Goal: Obtain resource: Obtain resource

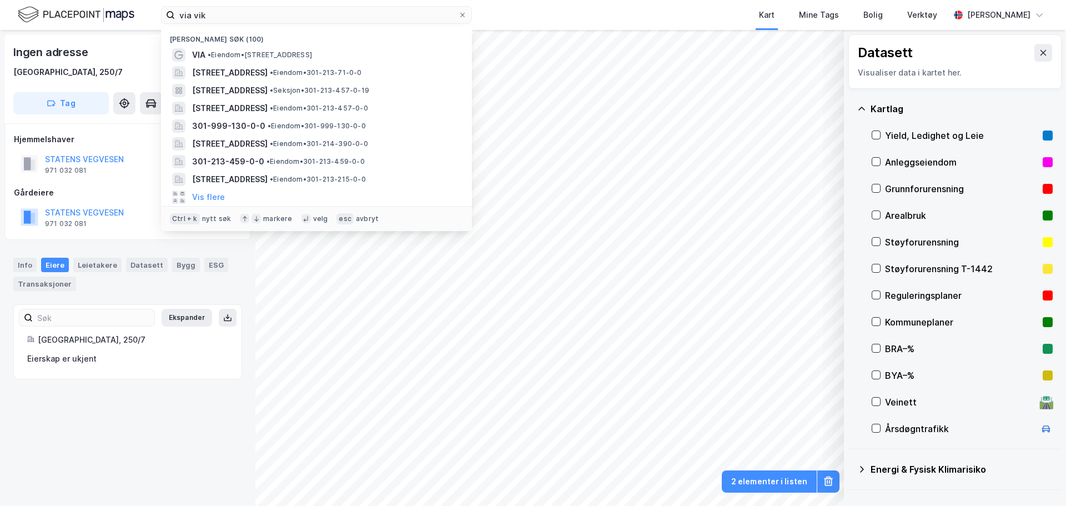
click at [83, 14] on div "via [PERSON_NAME] søk (100) VIA • Eiendom • [STREET_ADDRESS] • Eiendom • 301-21…" at bounding box center [533, 15] width 1066 height 30
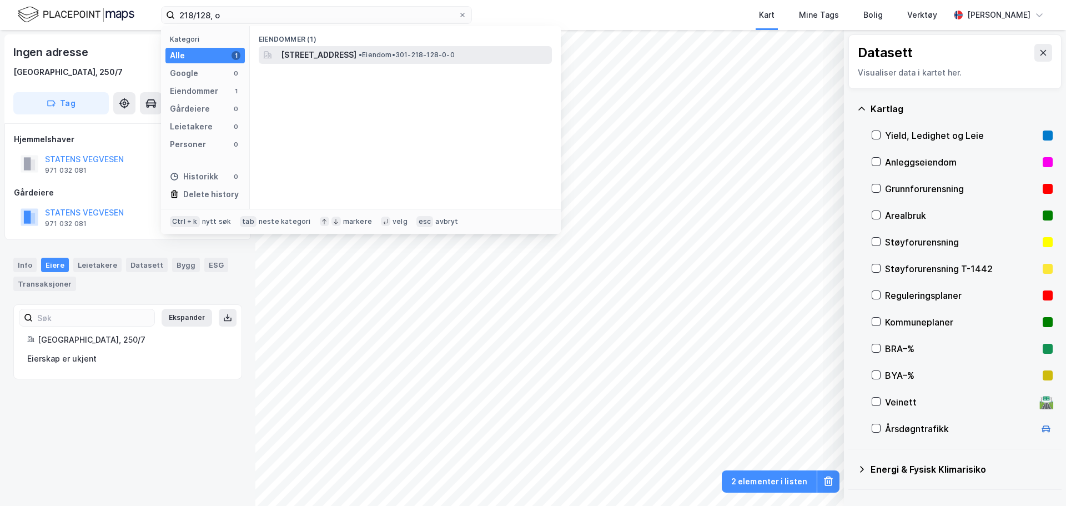
click at [357, 48] on span "[STREET_ADDRESS]" at bounding box center [319, 54] width 76 height 13
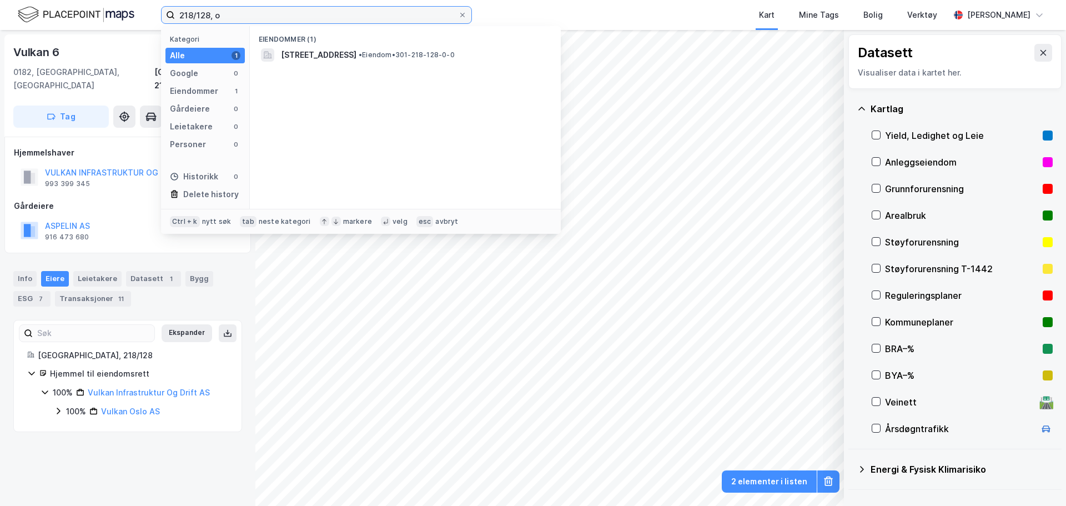
click at [207, 13] on input "218/128, o" at bounding box center [316, 15] width 283 height 17
click at [207, 12] on input "218/128, o" at bounding box center [316, 15] width 283 height 17
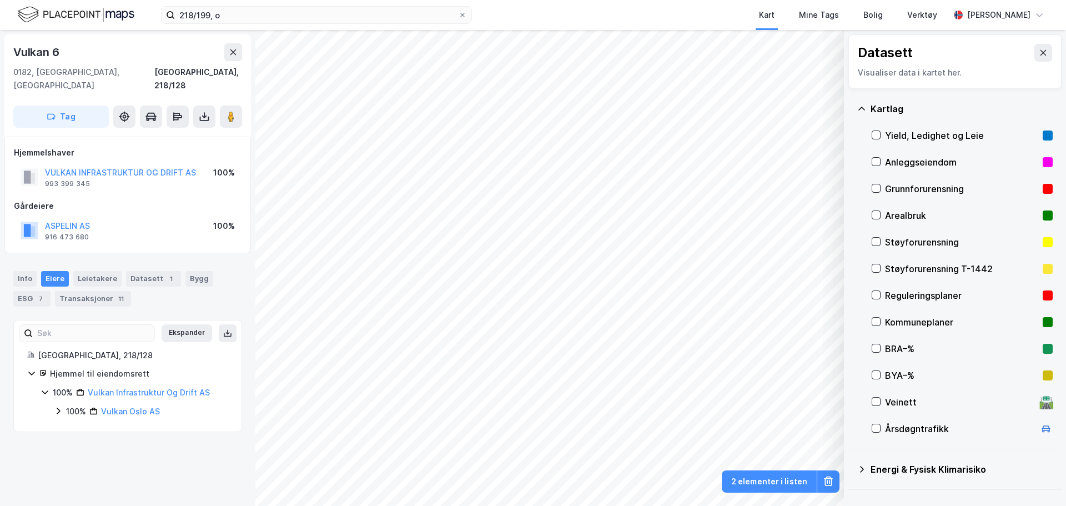
click at [134, 47] on div "Vulkan 6" at bounding box center [127, 52] width 229 height 18
click at [202, 111] on icon at bounding box center [204, 116] width 11 height 11
click at [178, 134] on div "Last ned grunnbok" at bounding box center [149, 138] width 64 height 9
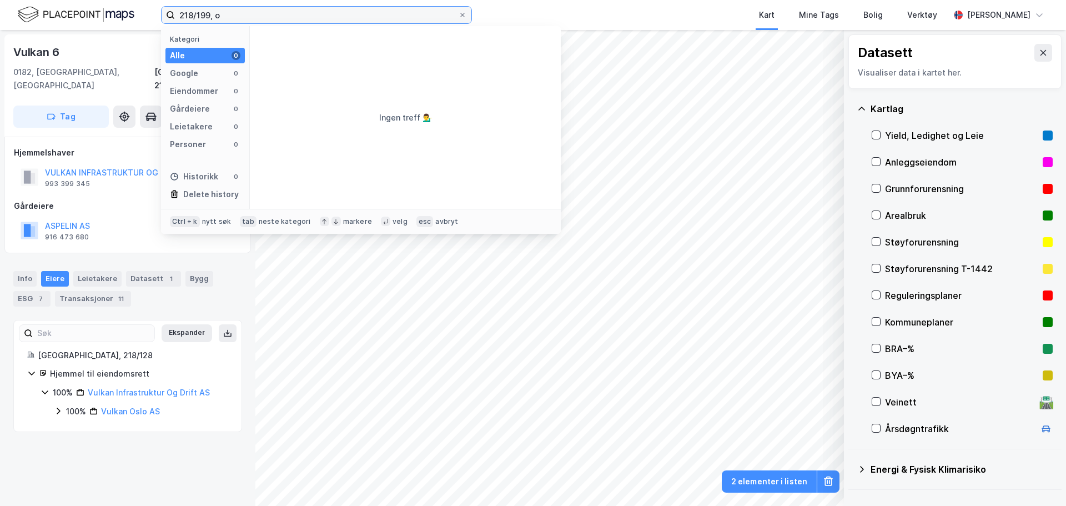
click at [204, 16] on input "218/199, o" at bounding box center [316, 15] width 283 height 17
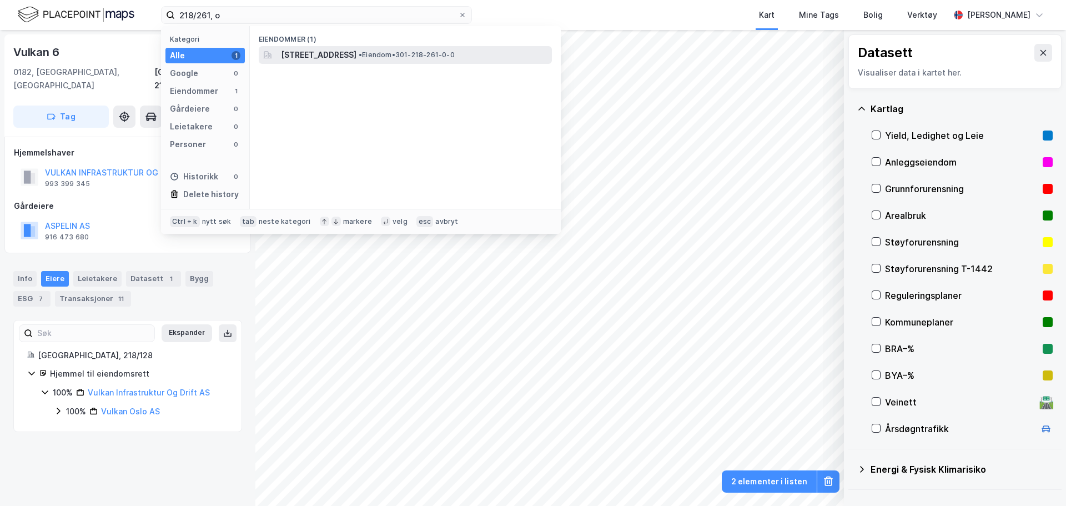
click at [293, 52] on span "[STREET_ADDRESS]" at bounding box center [319, 54] width 76 height 13
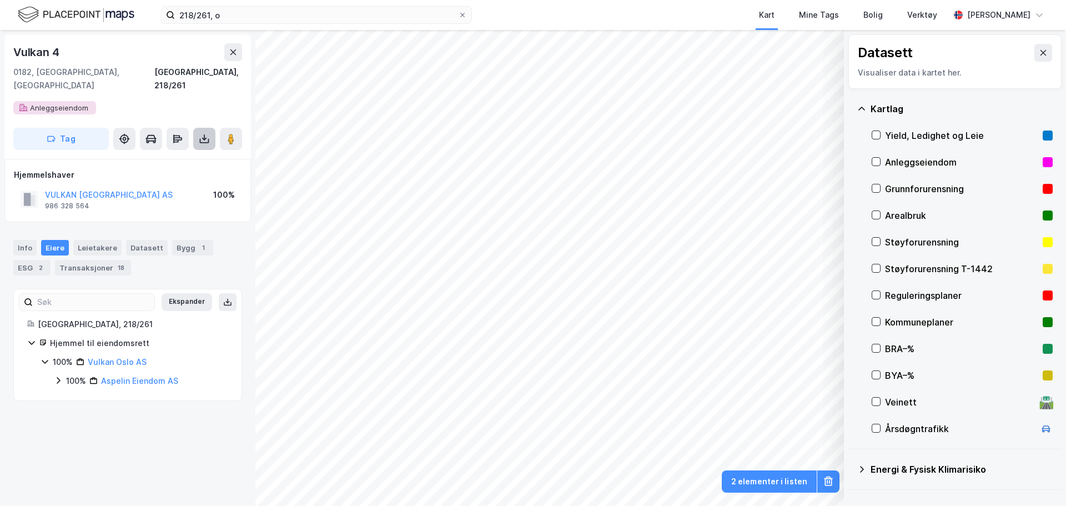
click at [203, 133] on icon at bounding box center [204, 138] width 11 height 11
click at [193, 153] on div "Last ned grunnbok" at bounding box center [156, 161] width 118 height 18
click at [172, 59] on div "Vulkan 4" at bounding box center [127, 52] width 229 height 18
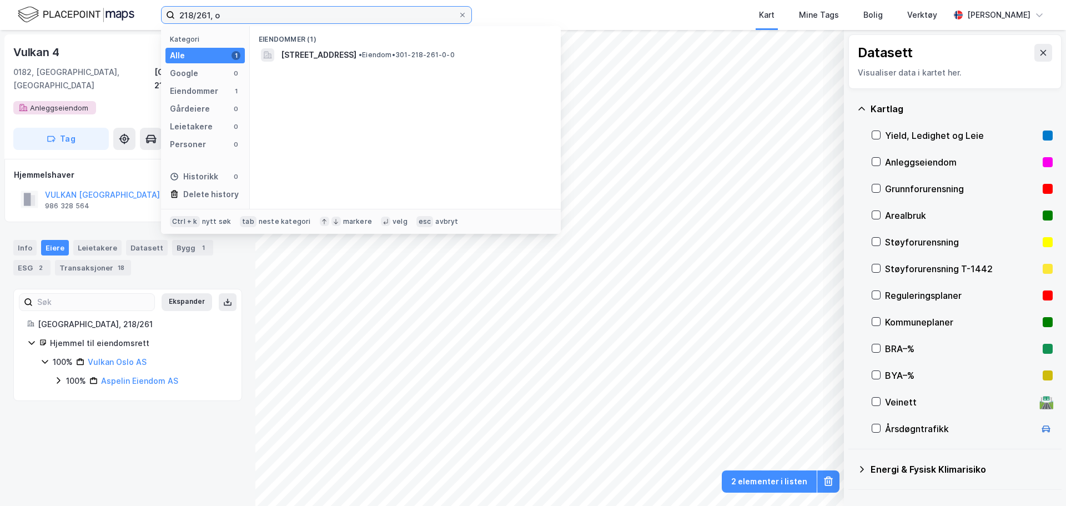
drag, startPoint x: 232, startPoint y: 14, endPoint x: 170, endPoint y: 12, distance: 62.2
click at [170, 12] on label "218/261, o" at bounding box center [316, 15] width 311 height 18
click at [203, 17] on input "218/261, o" at bounding box center [316, 15] width 283 height 17
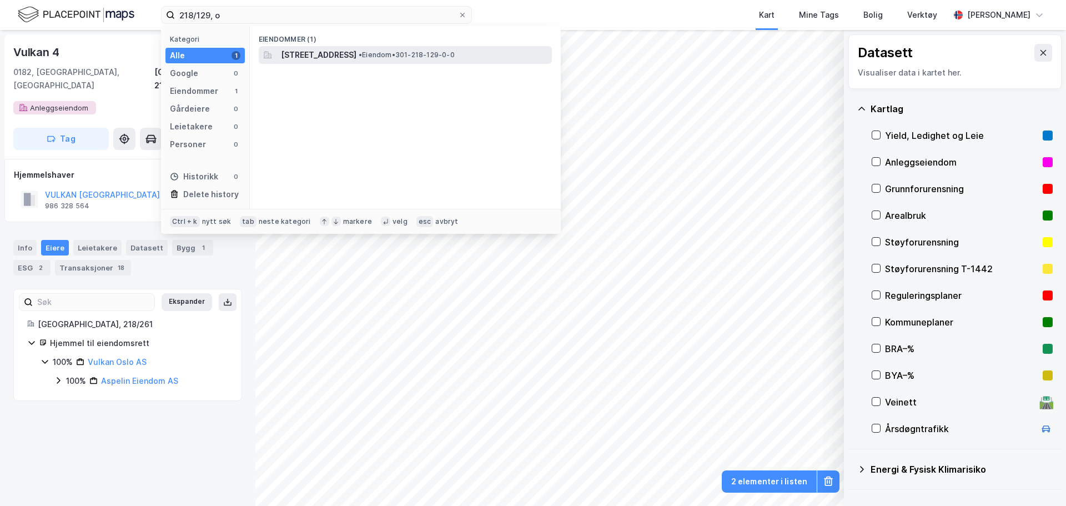
click at [291, 48] on span "[STREET_ADDRESS]" at bounding box center [319, 54] width 76 height 13
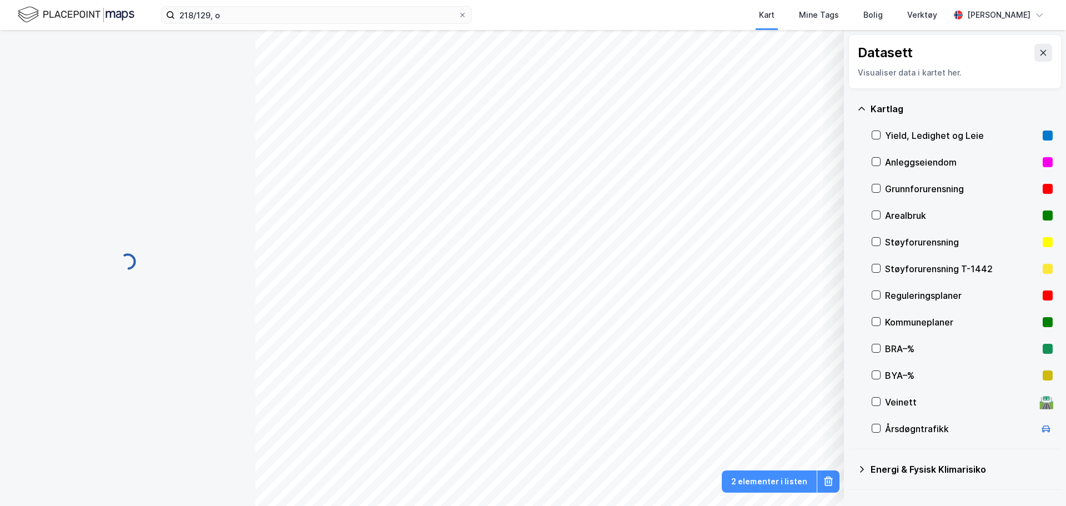
scroll to position [1, 0]
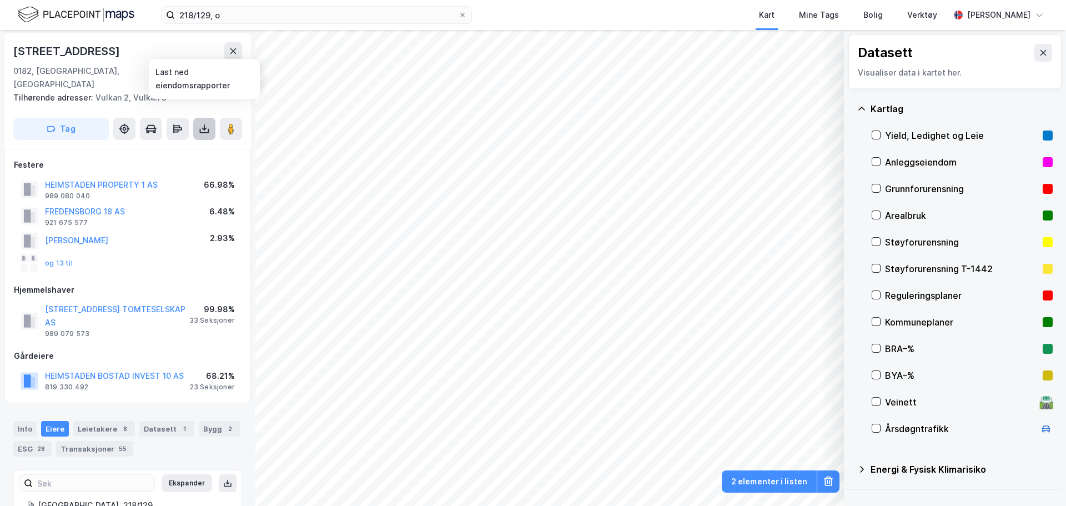
click at [195, 118] on button at bounding box center [204, 129] width 22 height 22
click at [179, 147] on div "Last ned grunnbok" at bounding box center [149, 151] width 64 height 9
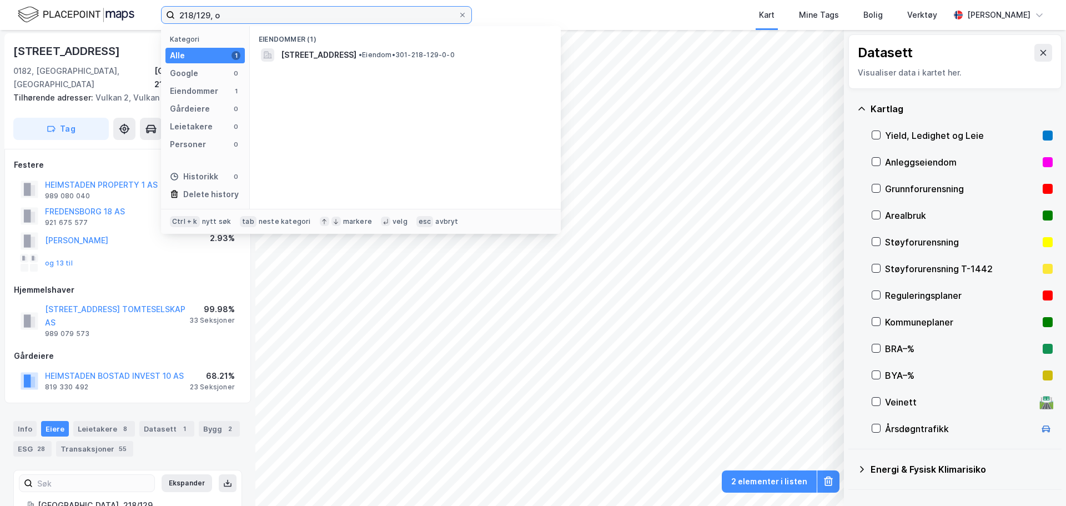
drag, startPoint x: 237, startPoint y: 18, endPoint x: 159, endPoint y: 13, distance: 78.4
click at [159, 13] on div "218/129, o Kategori Alle 1 Google 0 Eiendommer 1 Gårdeiere 0 Leietakere 0 Perso…" at bounding box center [533, 15] width 1066 height 30
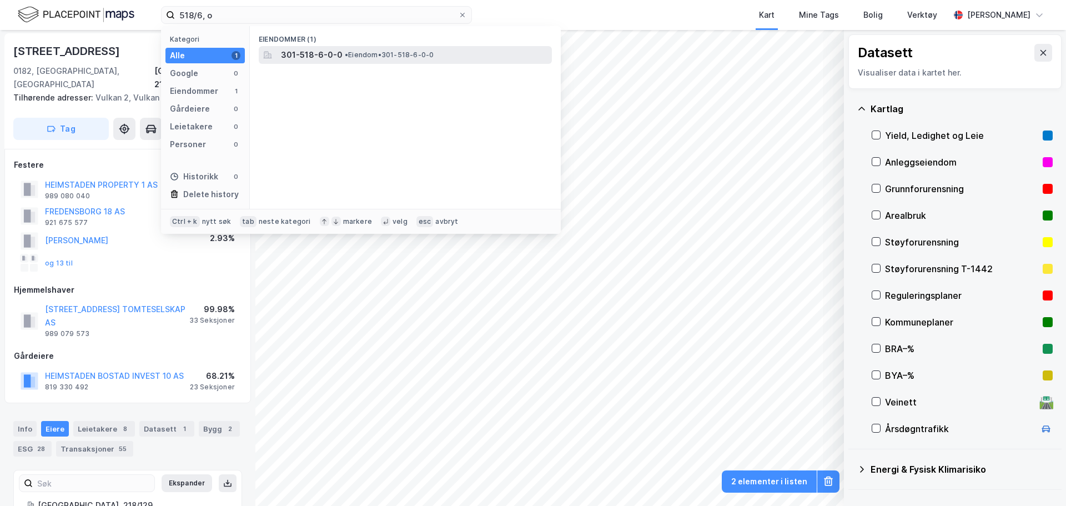
click at [373, 52] on span "• Eiendom • 301-518-6-0-0" at bounding box center [389, 55] width 89 height 9
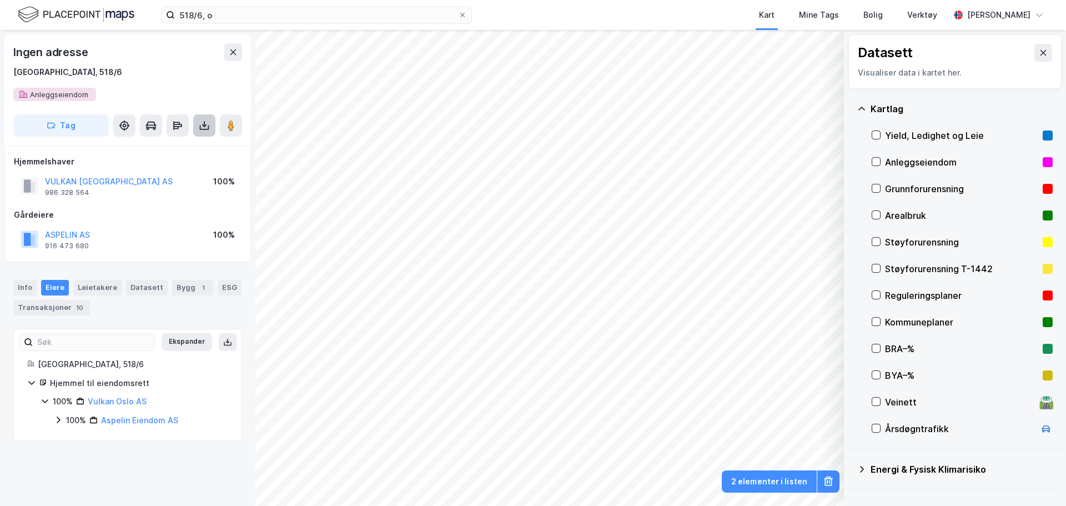
click at [198, 128] on button at bounding box center [204, 125] width 22 height 22
click at [179, 149] on div "Last ned grunnbok" at bounding box center [149, 147] width 64 height 9
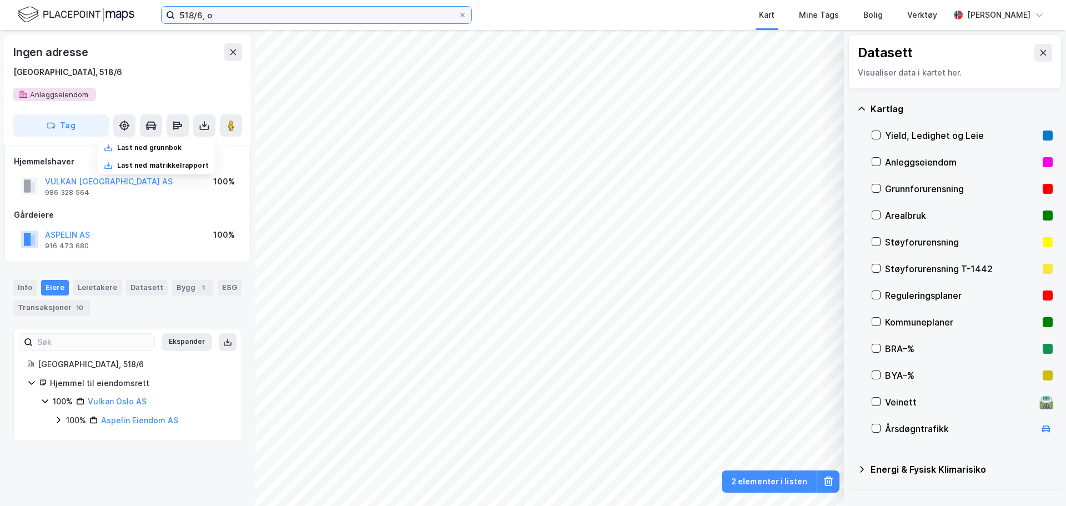
click at [200, 12] on input "518/6, o" at bounding box center [316, 15] width 283 height 17
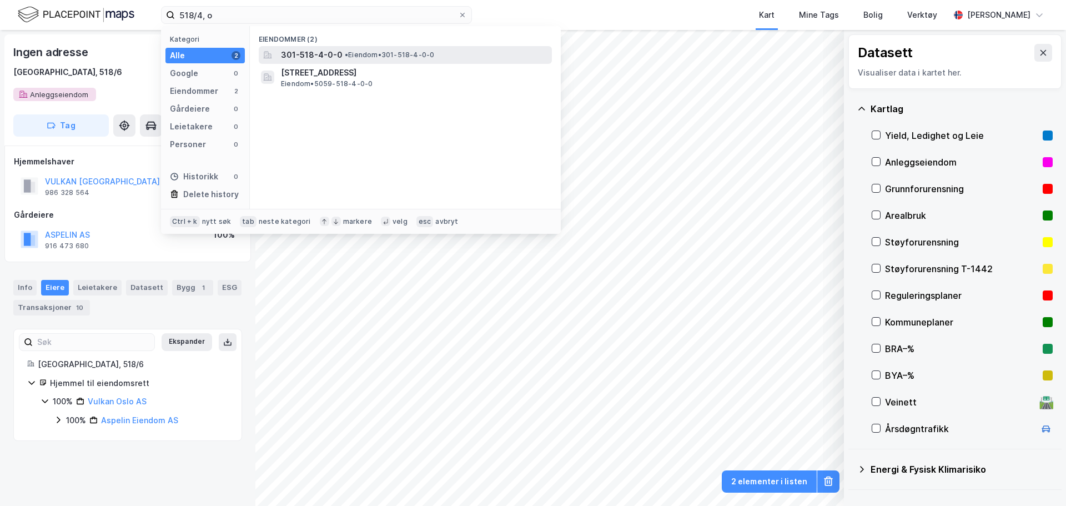
click at [371, 56] on span "• Eiendom • 301-518-4-0-0" at bounding box center [389, 55] width 89 height 9
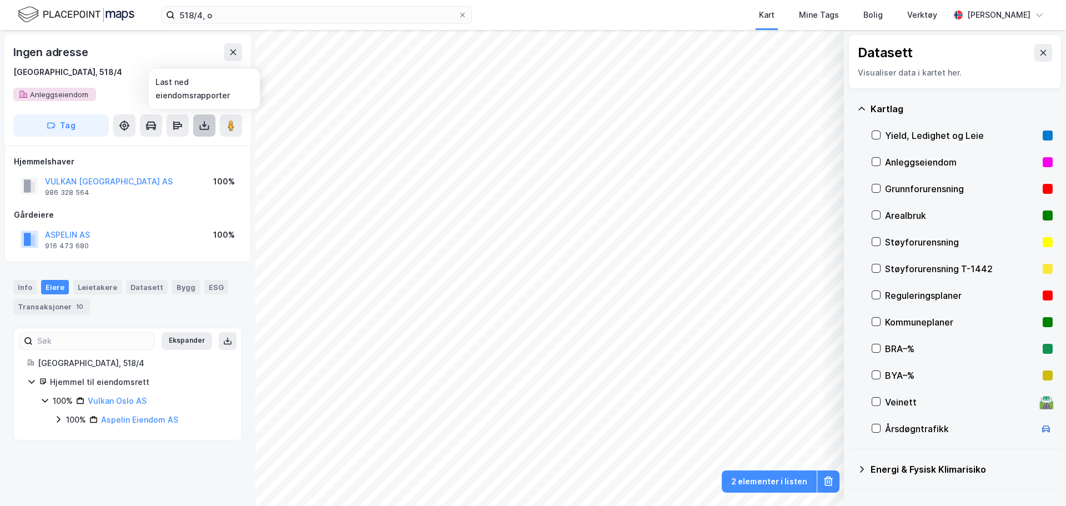
click at [198, 130] on button at bounding box center [204, 125] width 22 height 22
click at [195, 146] on div "Last ned grunnbok" at bounding box center [156, 148] width 118 height 18
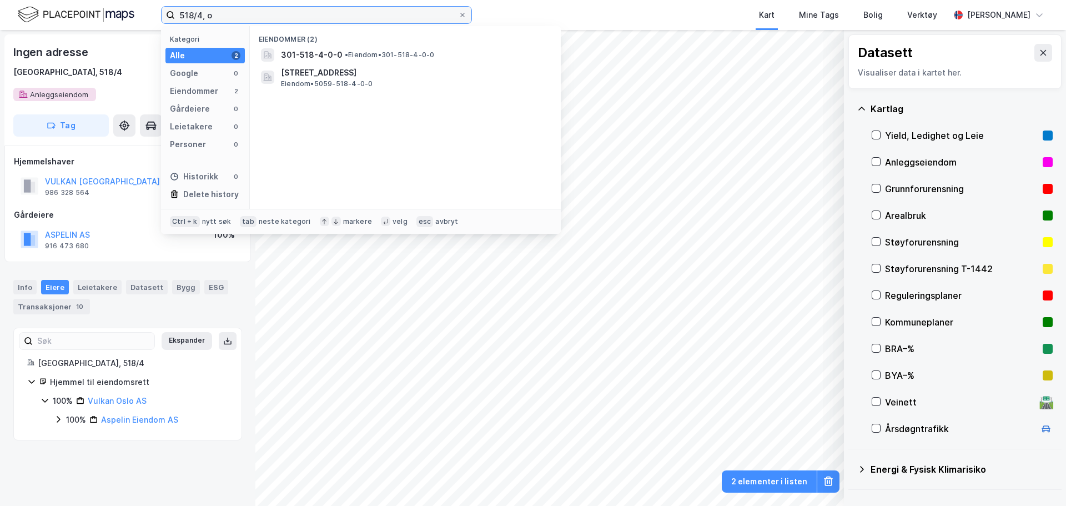
drag, startPoint x: 228, startPoint y: 17, endPoint x: 103, endPoint y: 8, distance: 124.7
click at [103, 8] on div "518/4, o Kategori Alle 2 Google 0 Eiendommer 2 Gårdeiere 0 Leietakere 0 Persone…" at bounding box center [533, 15] width 1066 height 30
type input "218/524, o"
drag, startPoint x: 270, startPoint y: 14, endPoint x: 167, endPoint y: 13, distance: 103.3
click at [167, 13] on label "218/524, o" at bounding box center [316, 15] width 311 height 18
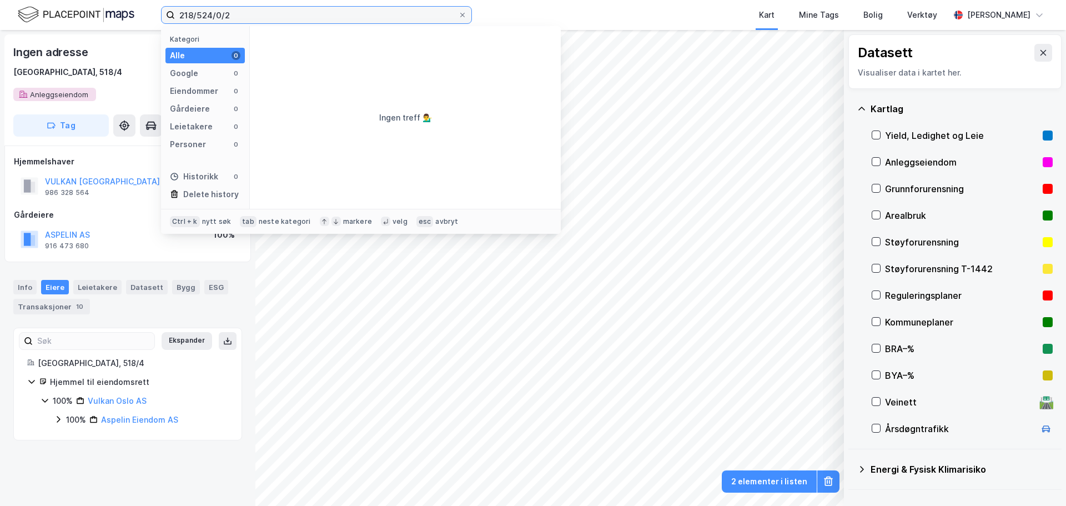
drag, startPoint x: 284, startPoint y: 16, endPoint x: 159, endPoint y: 12, distance: 125.0
click at [159, 12] on div "218/524/0/2 Kategori Alle 0 Google 0 Eiendommer 0 Gårdeiere 0 Leietakere 0 Pers…" at bounding box center [533, 15] width 1066 height 30
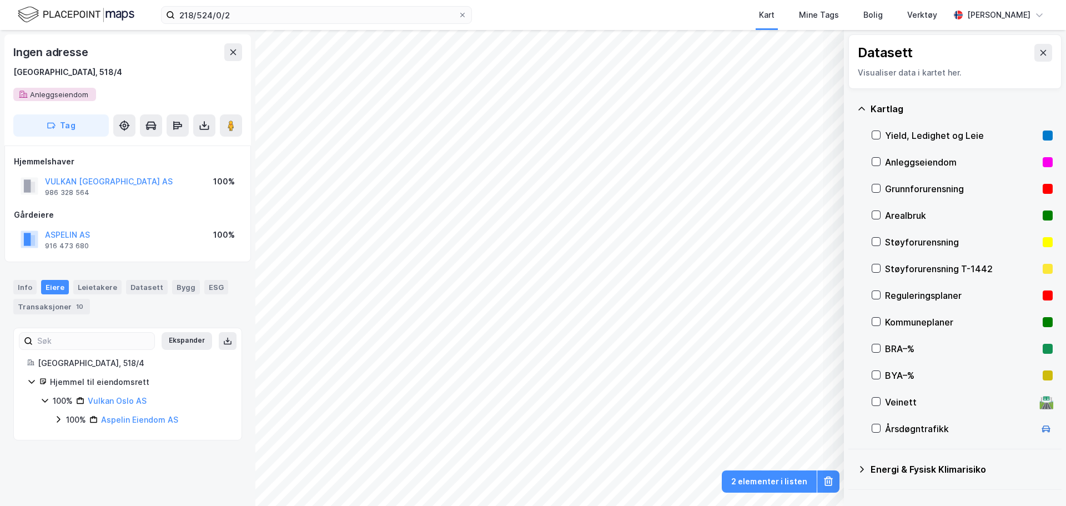
click at [99, 52] on div "Ingen adresse" at bounding box center [127, 52] width 229 height 18
click at [99, 187] on div "VULKAN [GEOGRAPHIC_DATA] AS" at bounding box center [109, 181] width 128 height 13
click at [0, 0] on button "VULKAN [GEOGRAPHIC_DATA] AS" at bounding box center [0, 0] width 0 height 0
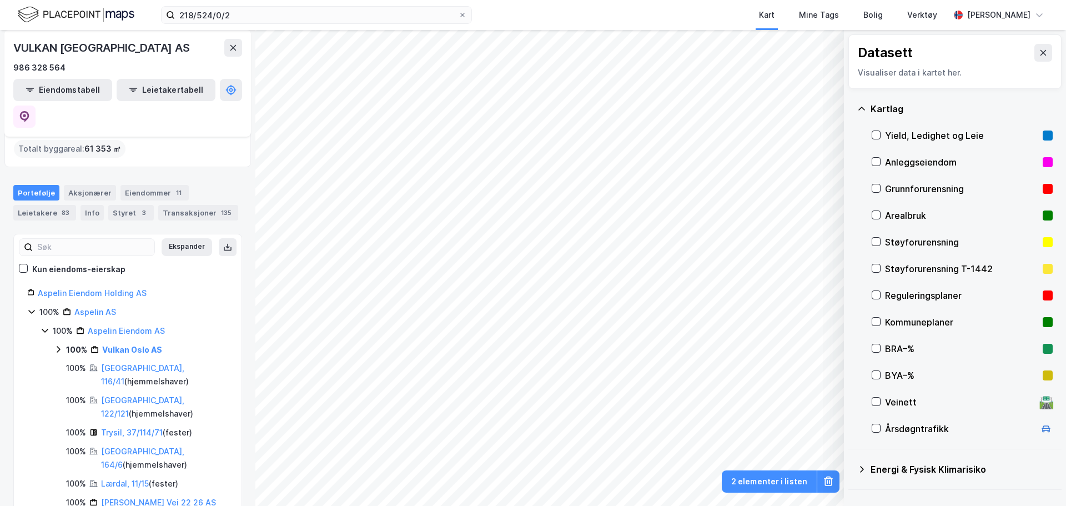
scroll to position [111, 0]
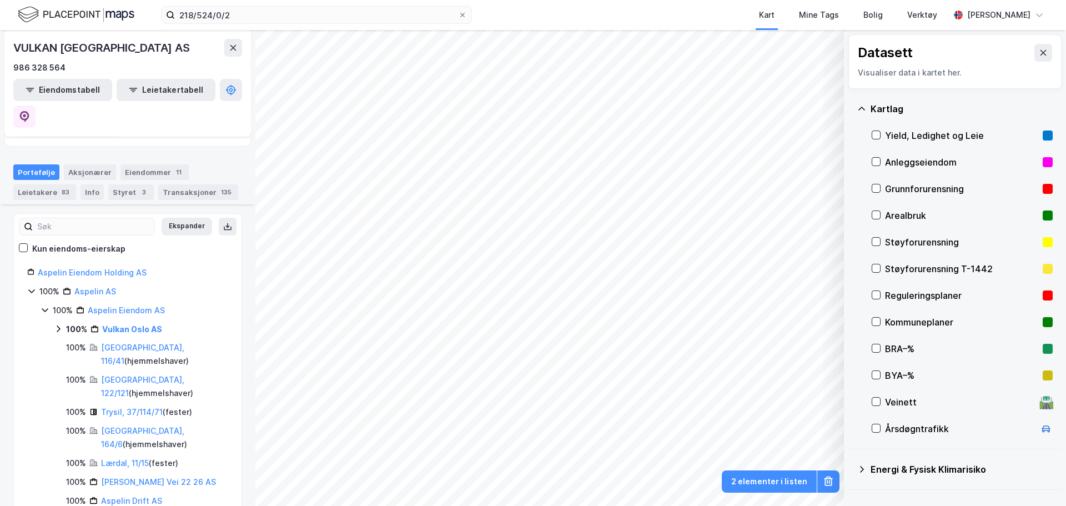
click at [58, 324] on icon at bounding box center [58, 328] width 9 height 9
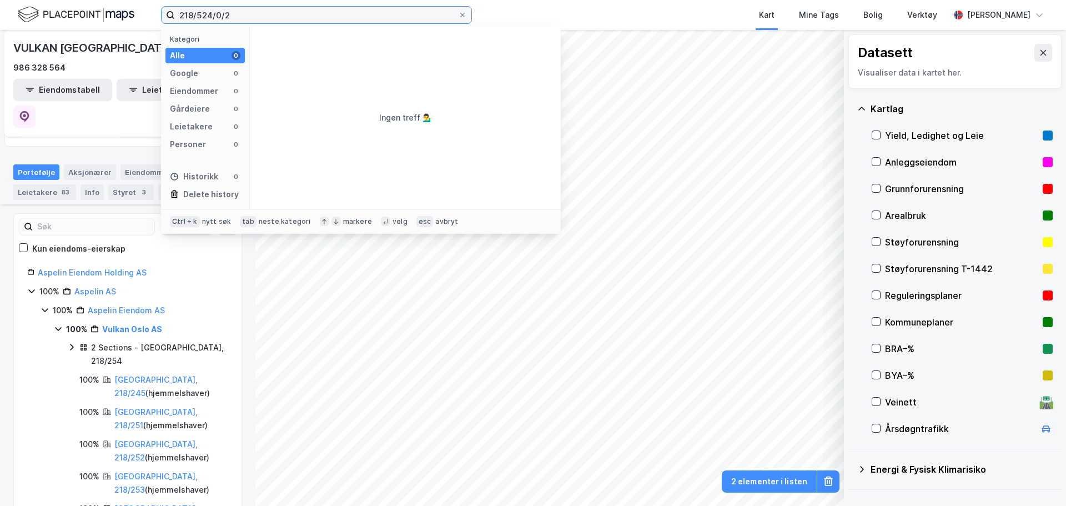
drag, startPoint x: 333, startPoint y: 14, endPoint x: 139, endPoint y: 10, distance: 193.9
click at [139, 10] on div "218/524/0/2 Kategori Alle 0 Google 0 Eiendommer 0 Gårdeiere 0 Leietakere 0 Pers…" at bounding box center [533, 15] width 1066 height 30
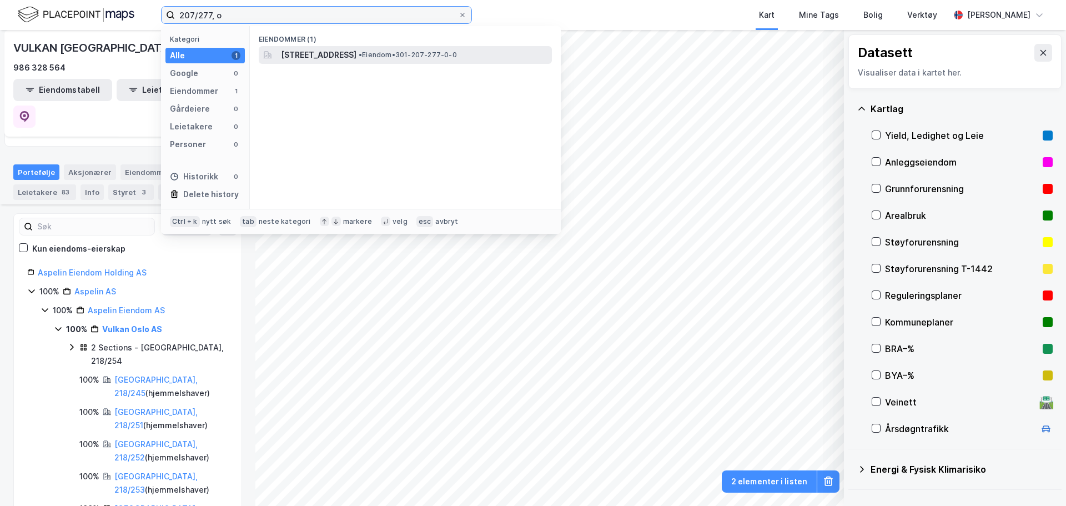
type input "207/277, o"
click at [337, 57] on span "[STREET_ADDRESS]" at bounding box center [319, 54] width 76 height 13
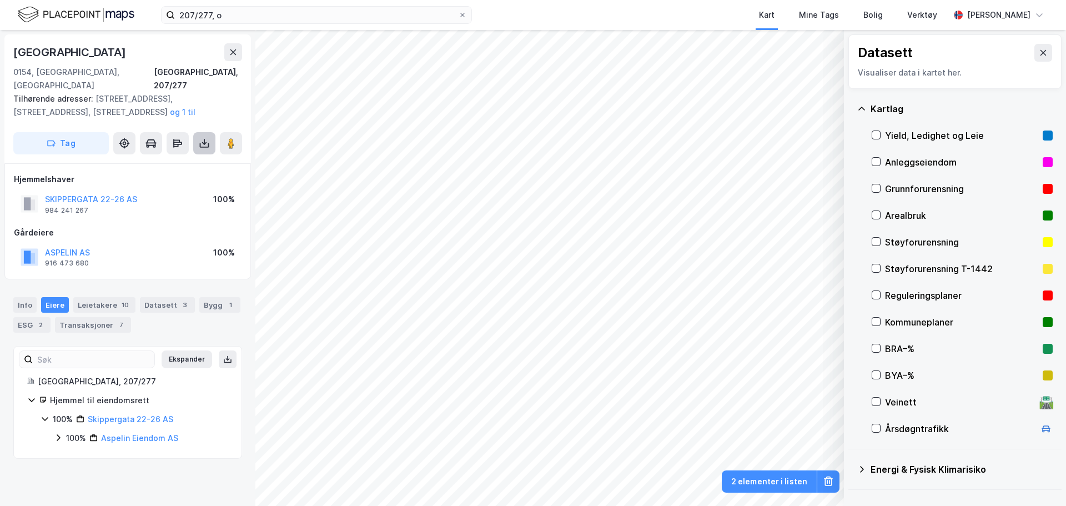
click at [210, 132] on button at bounding box center [204, 143] width 22 height 22
click at [198, 157] on div "Last ned grunnbok" at bounding box center [156, 166] width 118 height 18
